Goal: Information Seeking & Learning: Learn about a topic

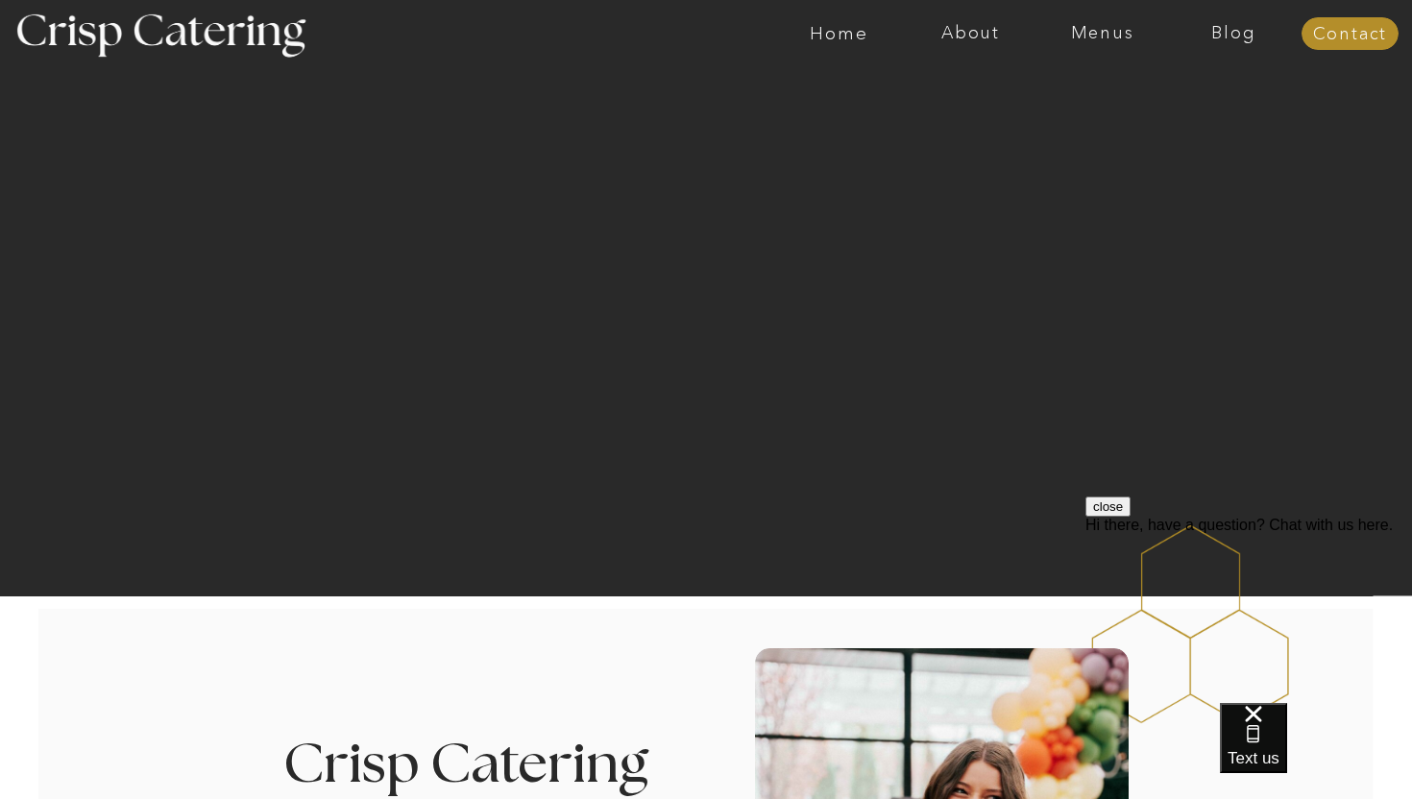
click at [1092, 38] on nav "Menus" at bounding box center [1102, 33] width 132 height 19
click at [1069, 109] on nav "Winter (Sep-Feb)" at bounding box center [1100, 113] width 157 height 18
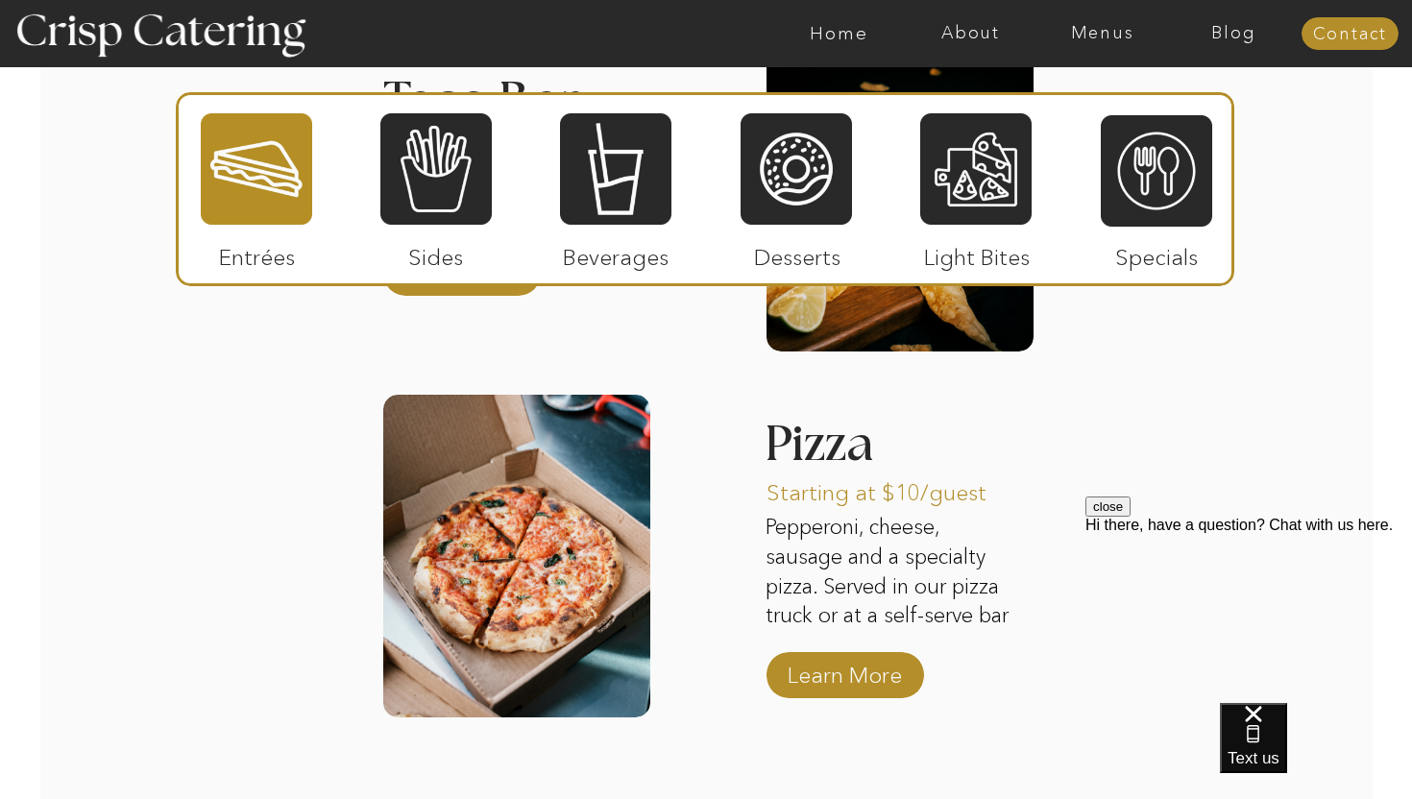
scroll to position [3021, 0]
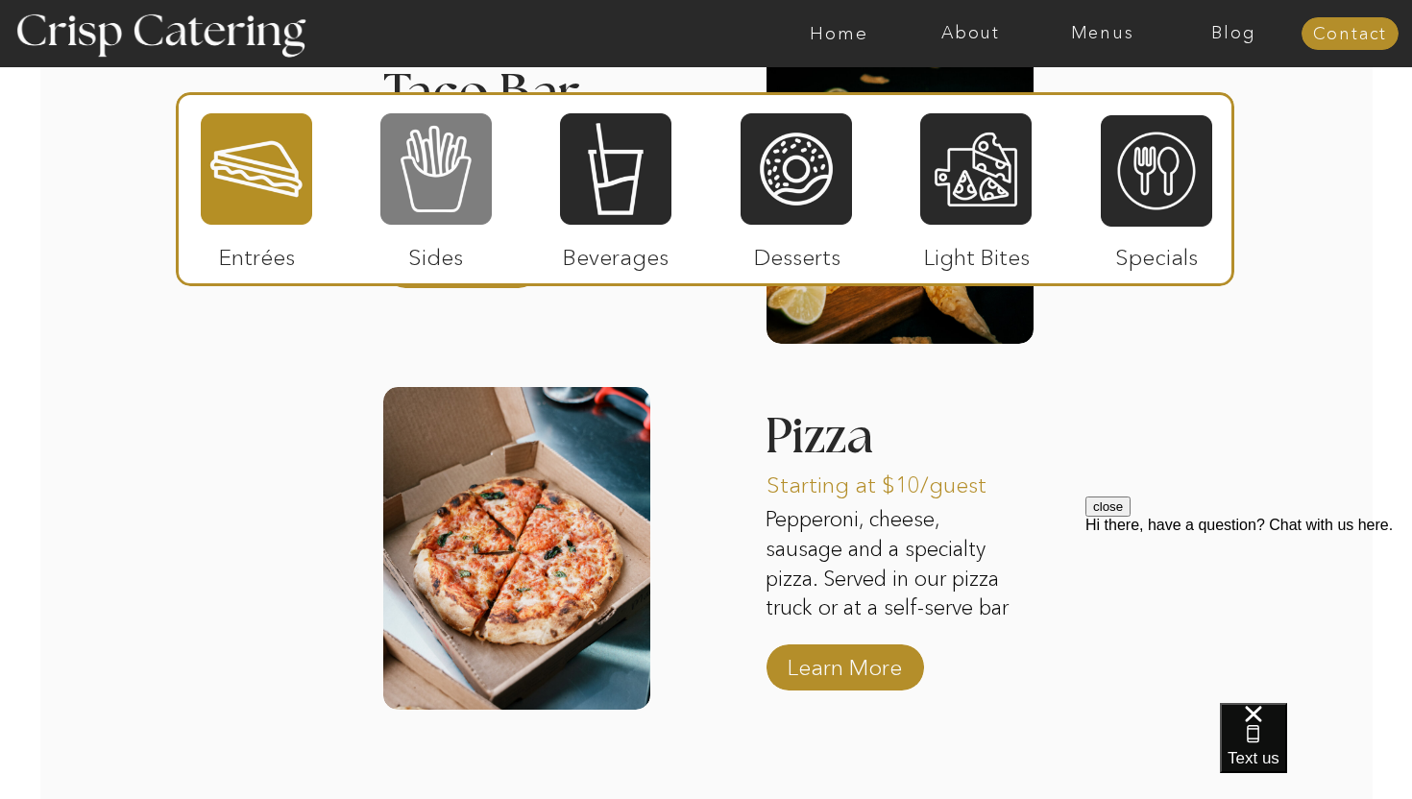
click at [456, 157] on div at bounding box center [435, 168] width 111 height 115
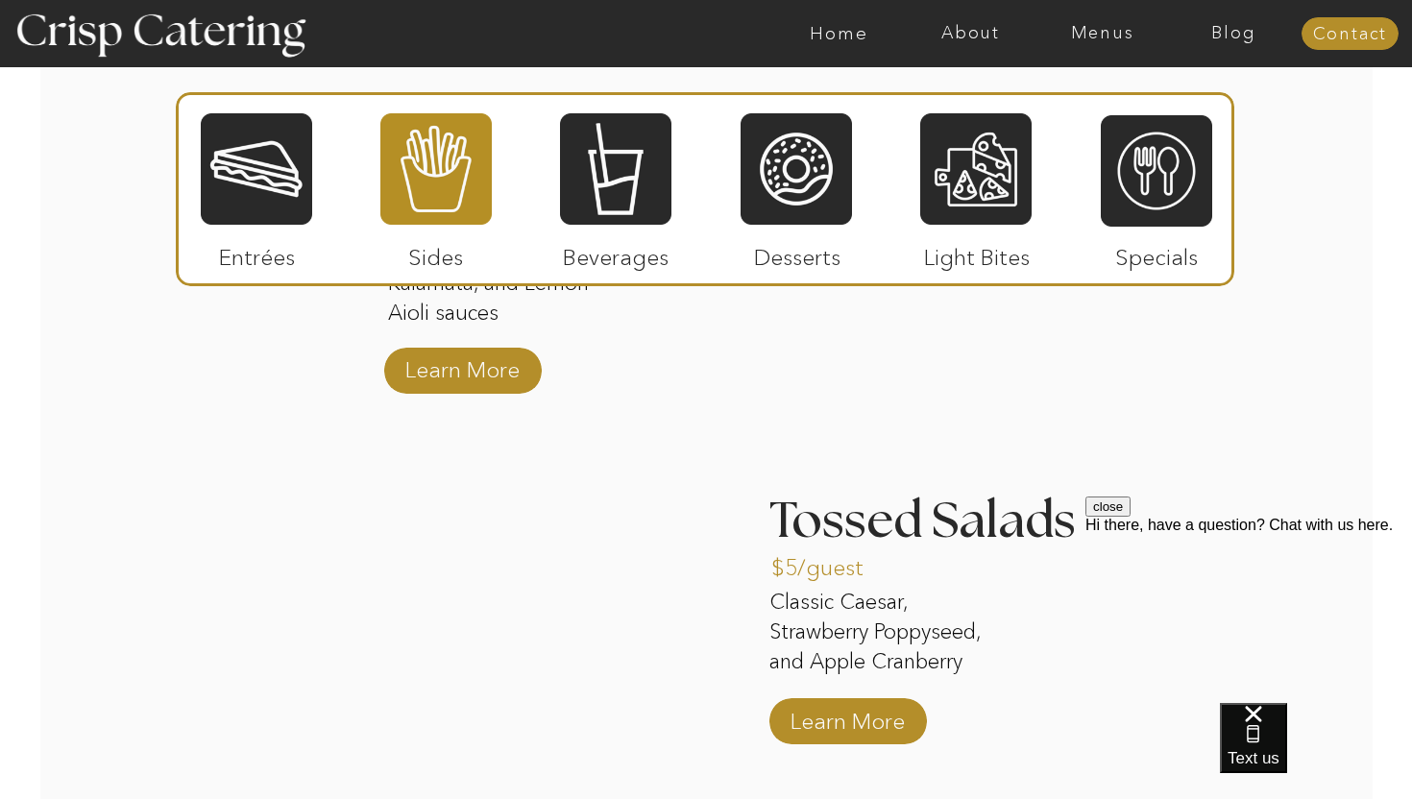
scroll to position [2556, 0]
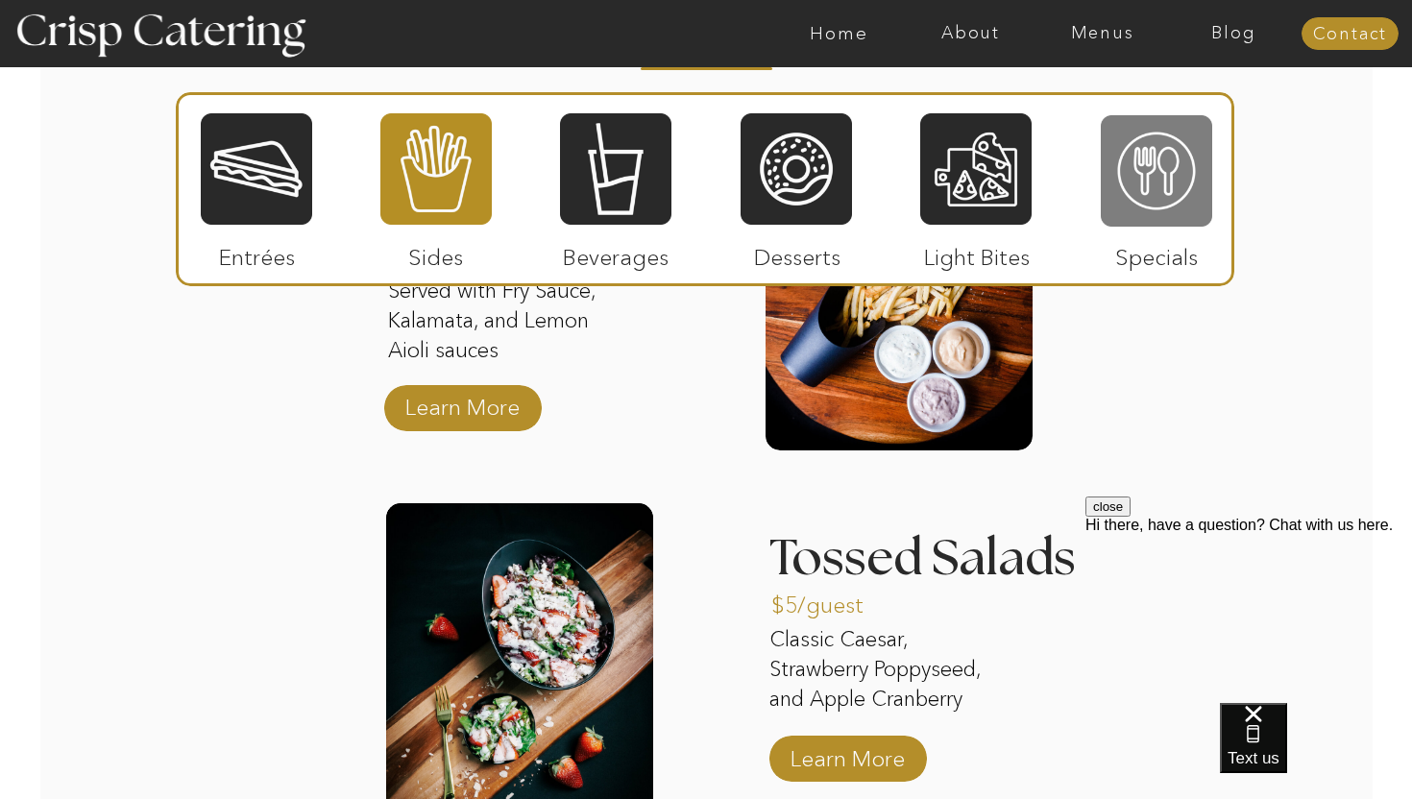
click at [1159, 200] on div at bounding box center [1156, 170] width 111 height 115
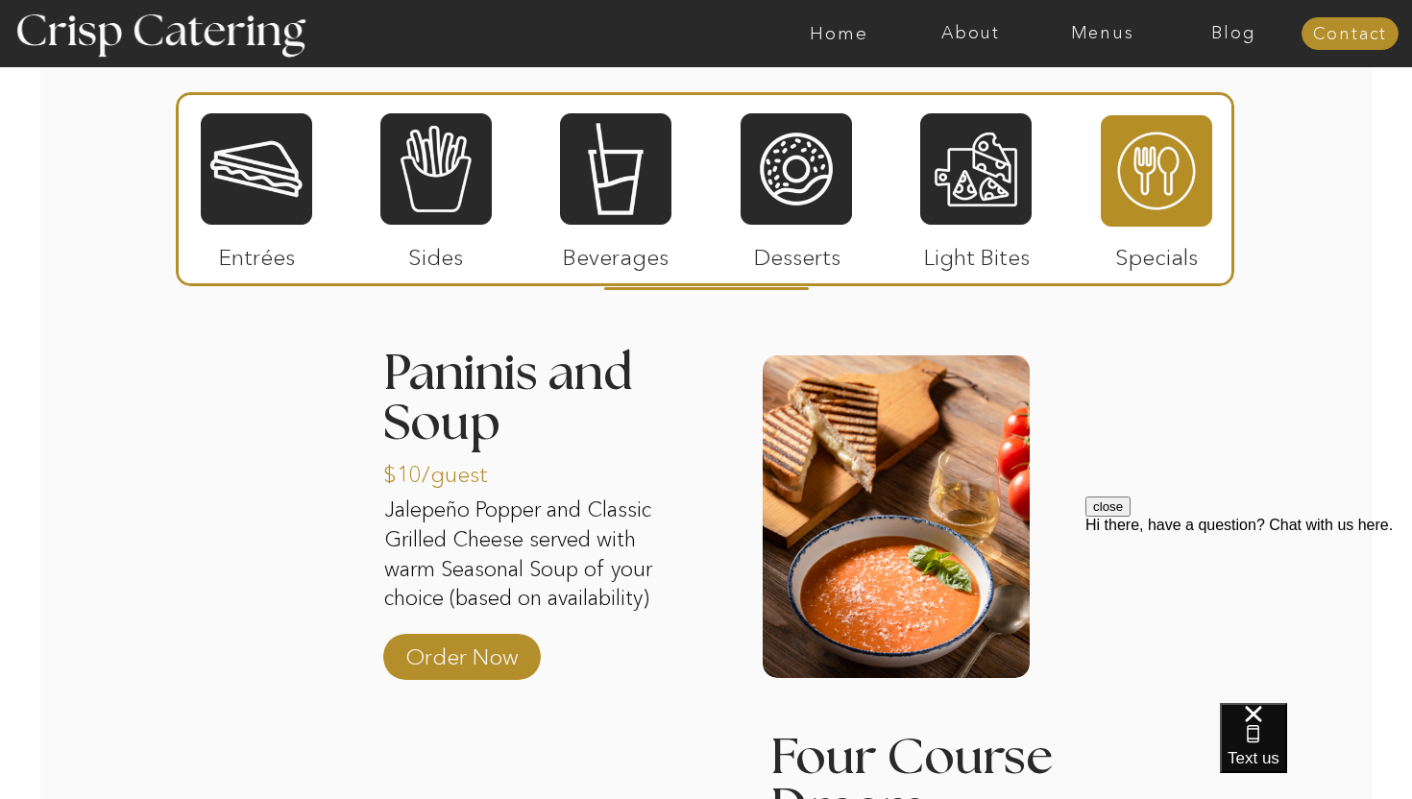
scroll to position [2345, 0]
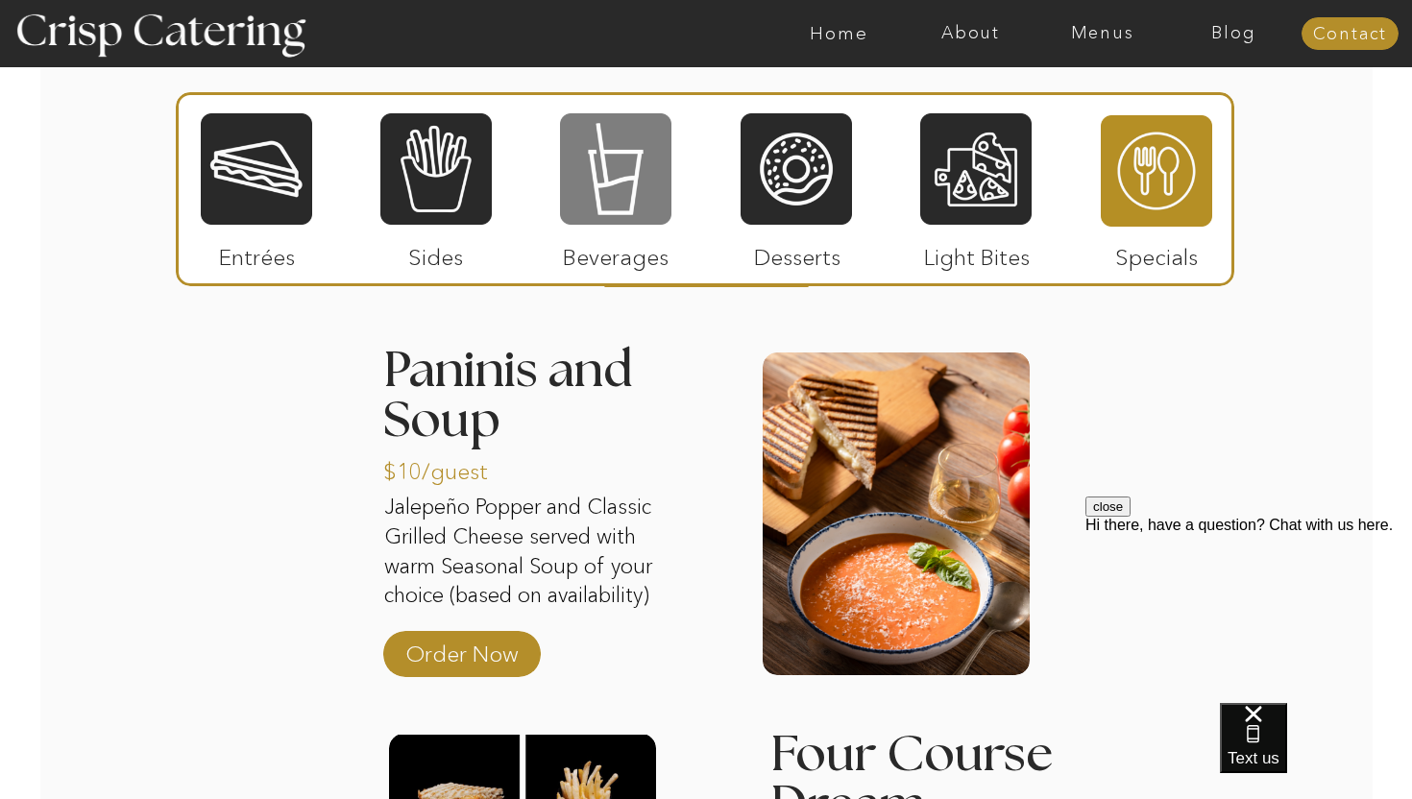
click at [605, 168] on div at bounding box center [615, 168] width 111 height 115
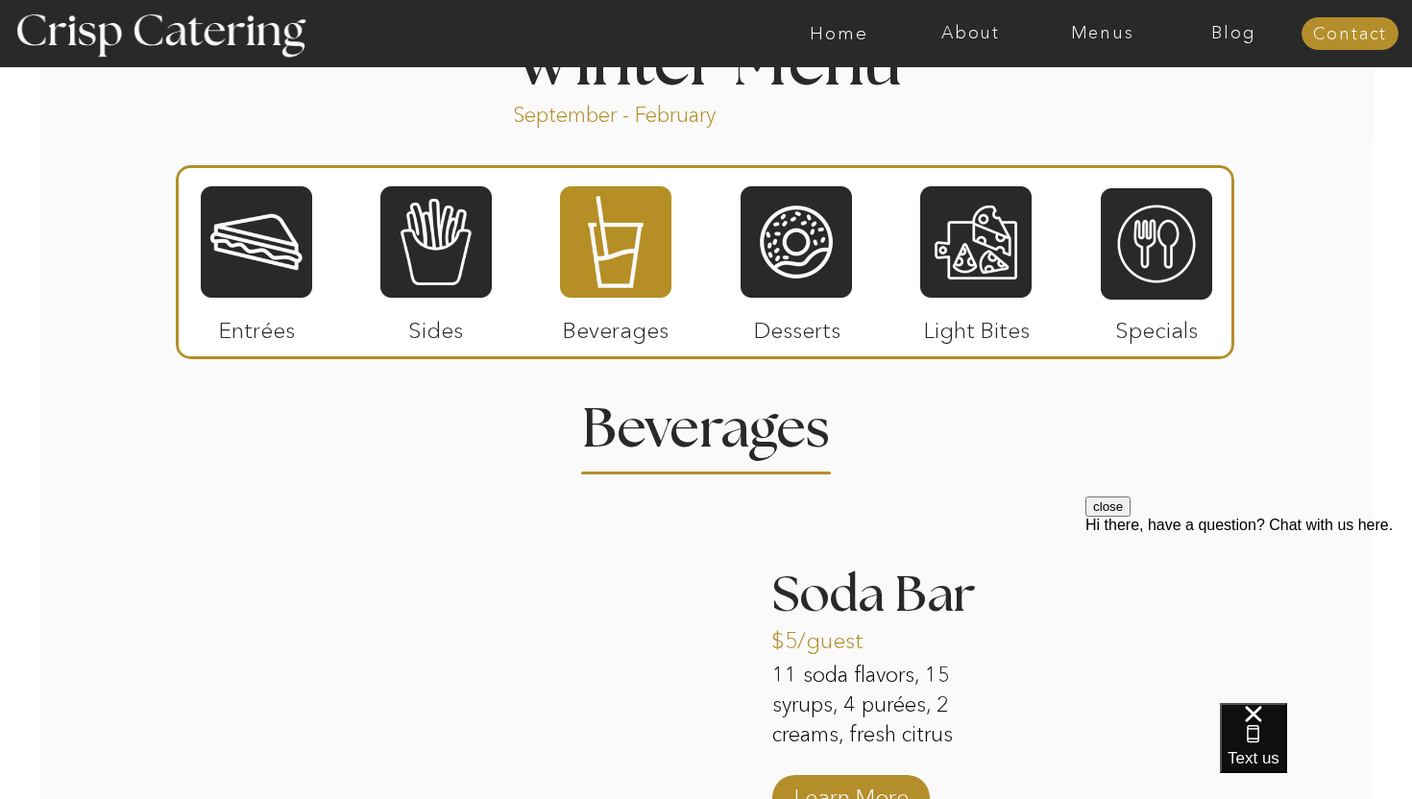
scroll to position [2151, 0]
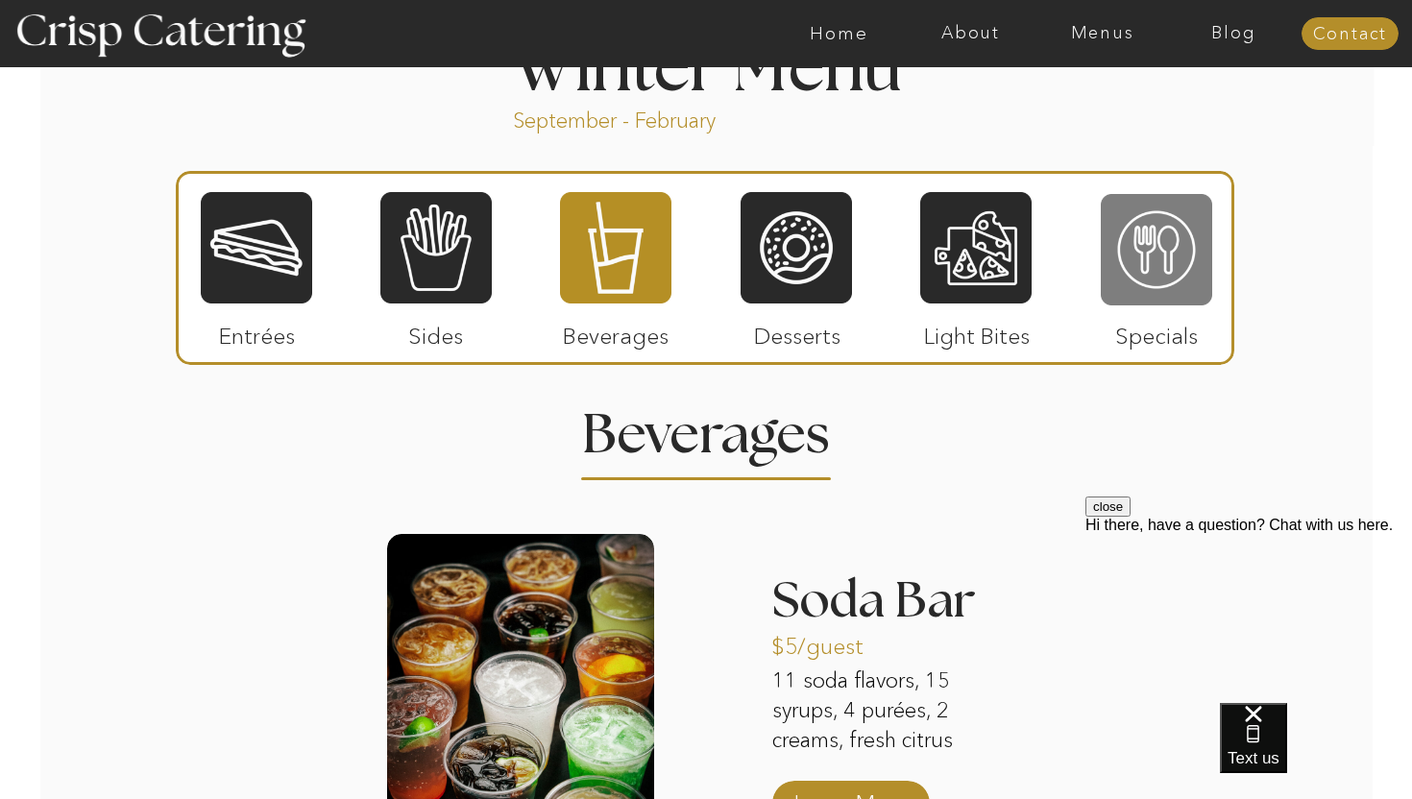
click at [1120, 225] on div at bounding box center [1156, 249] width 111 height 115
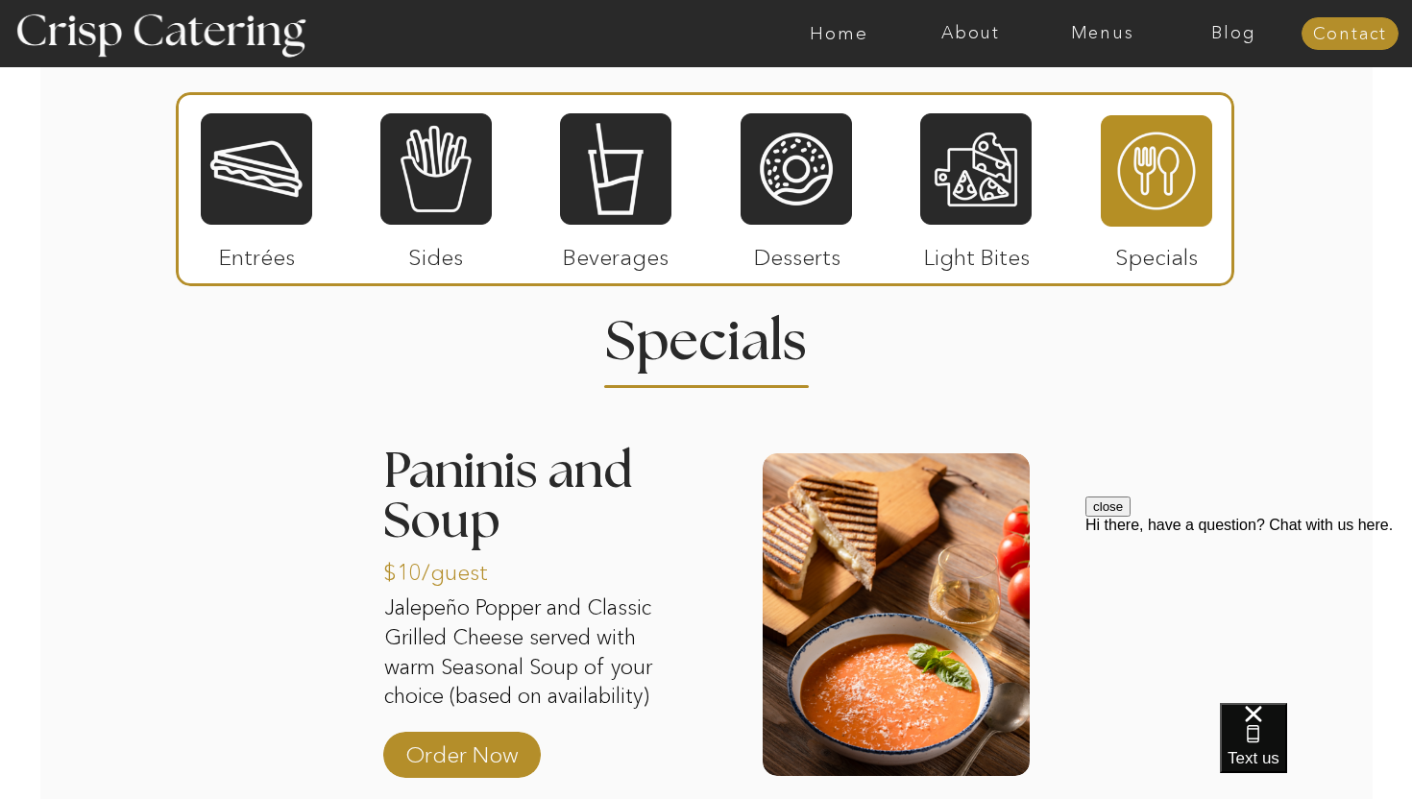
scroll to position [2195, 0]
